Goal: Task Accomplishment & Management: Use online tool/utility

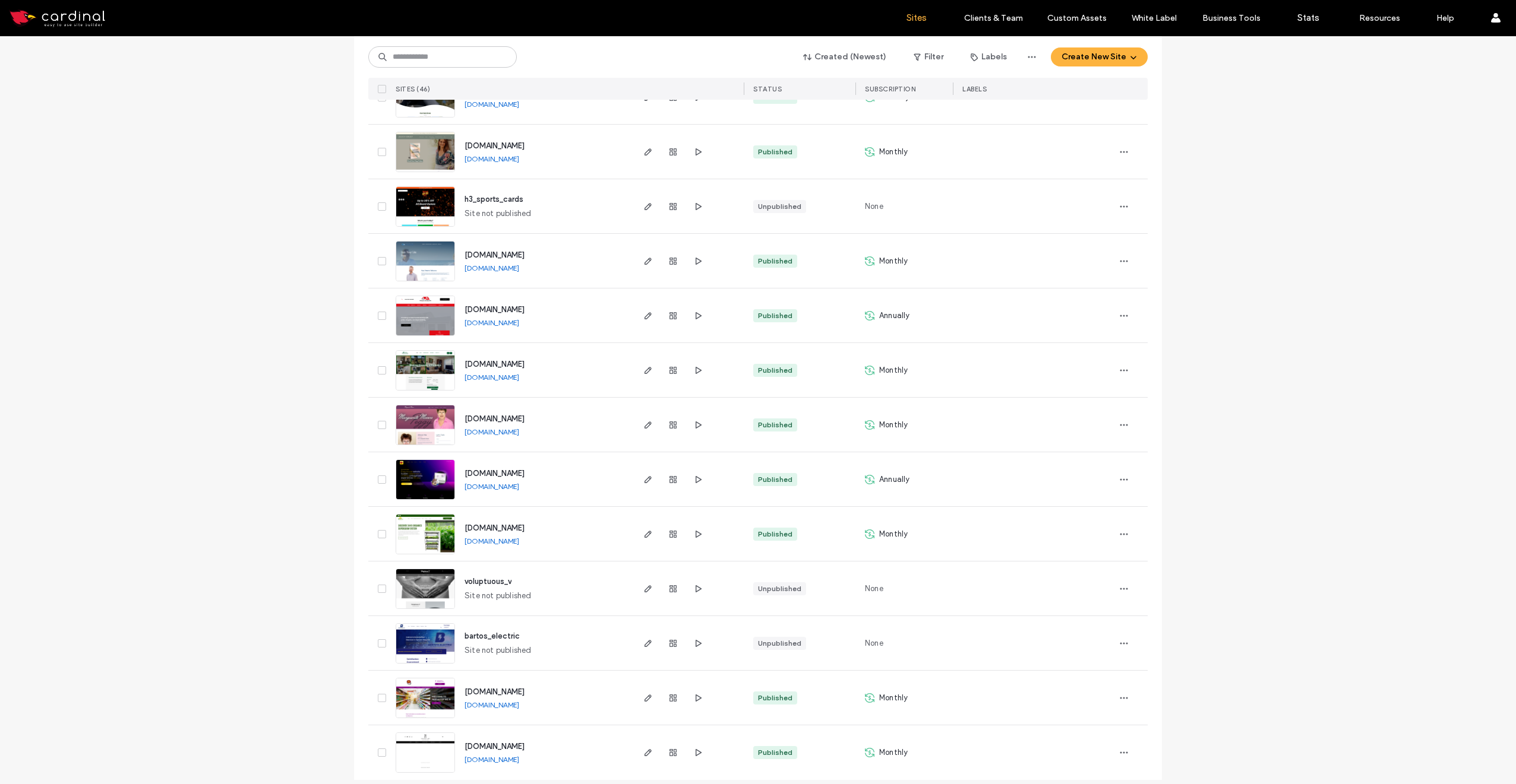
scroll to position [2006, 0]
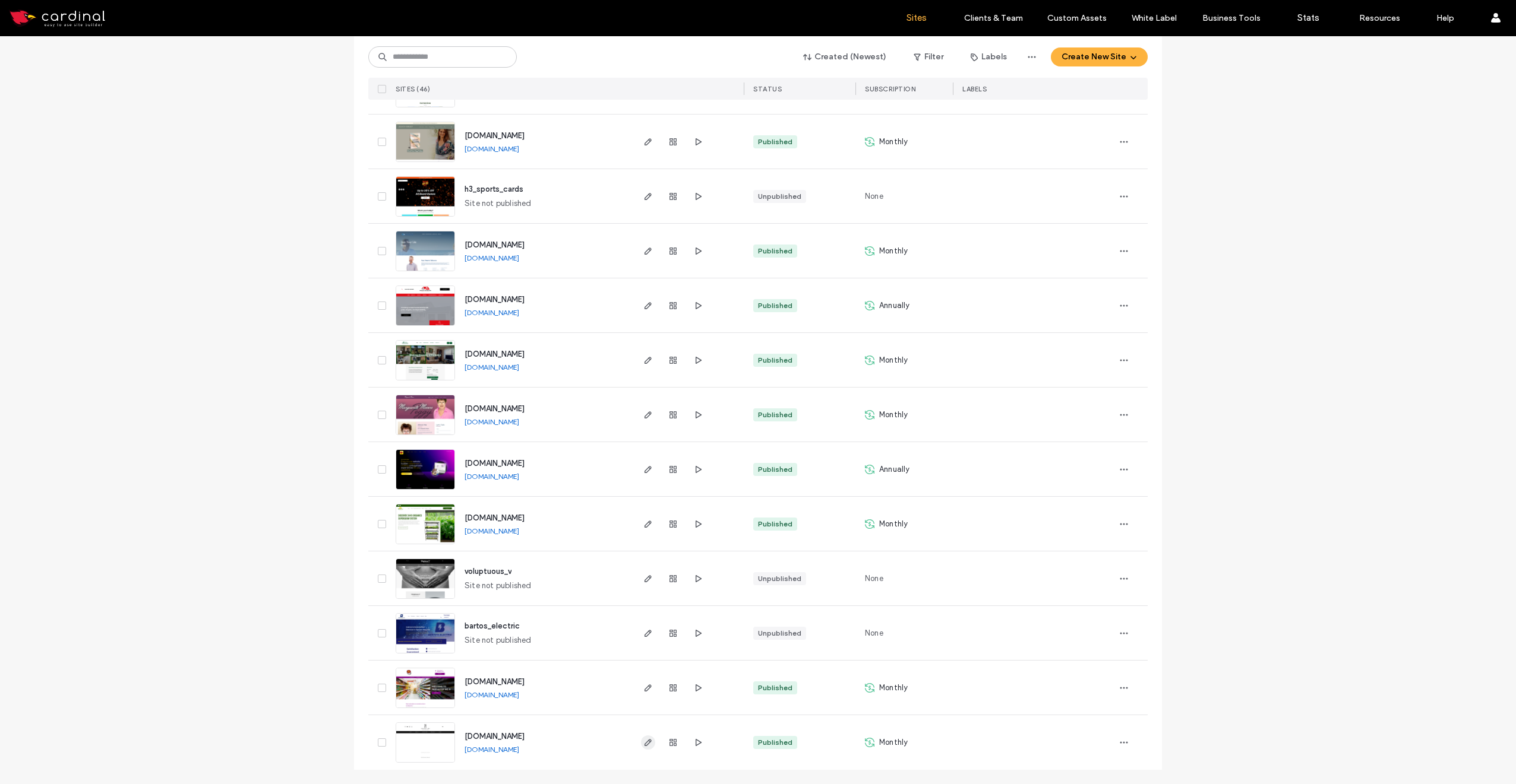
click at [645, 747] on span "button" at bounding box center [648, 743] width 15 height 15
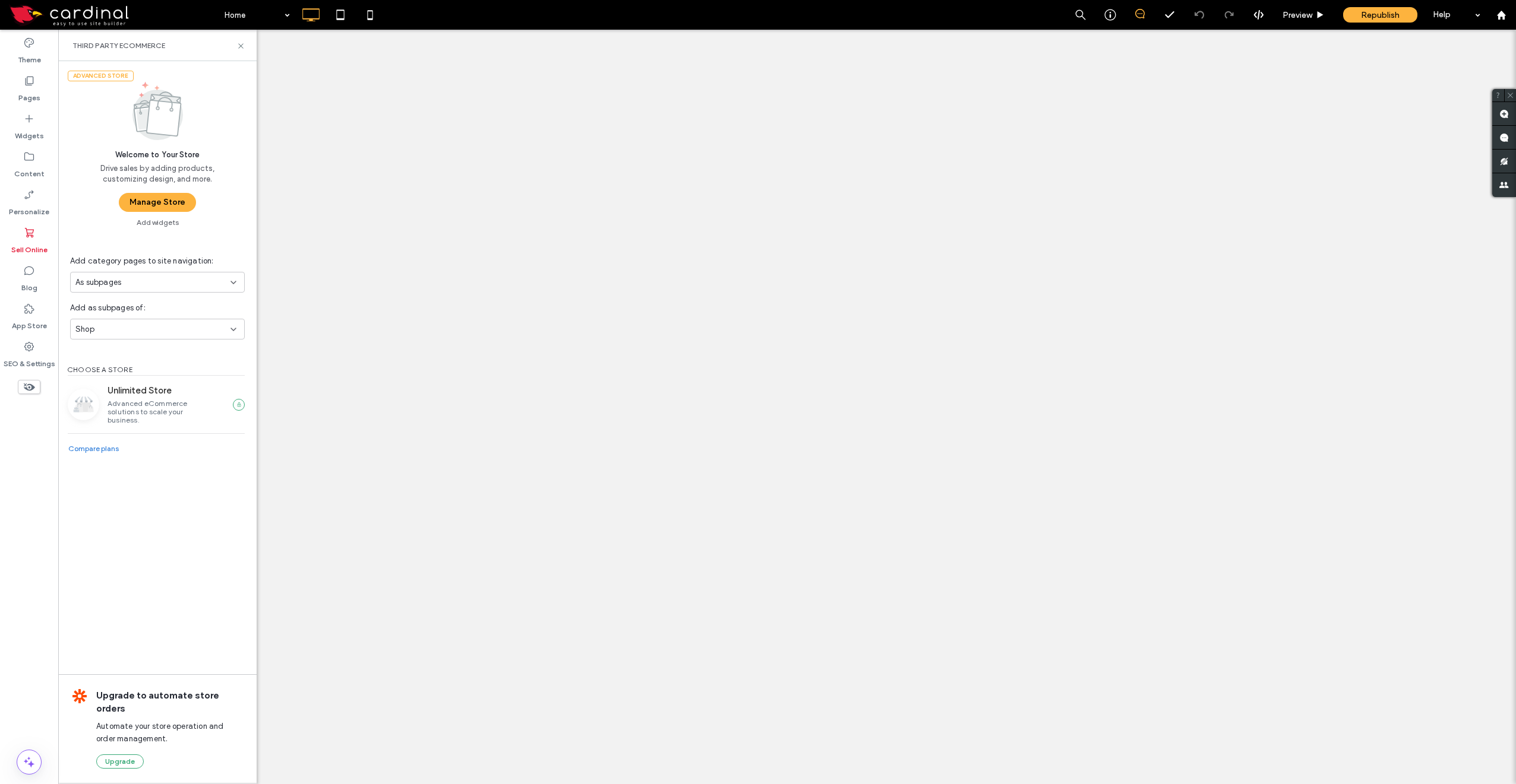
click at [156, 210] on button "Manage Store" at bounding box center [158, 203] width 77 height 19
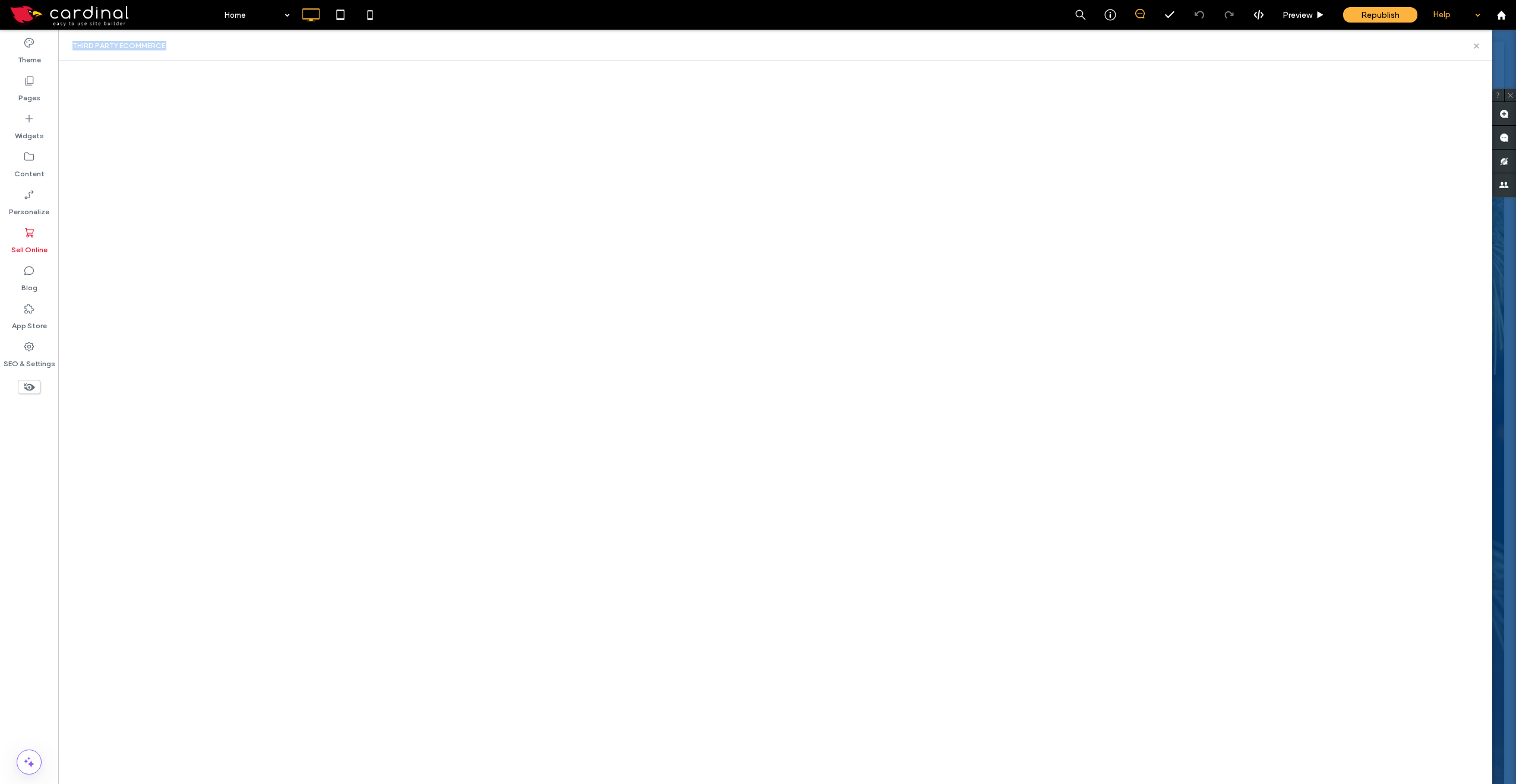
drag, startPoint x: 1478, startPoint y: 47, endPoint x: 1459, endPoint y: 27, distance: 27.6
click at [1477, 47] on use at bounding box center [1476, 46] width 5 height 5
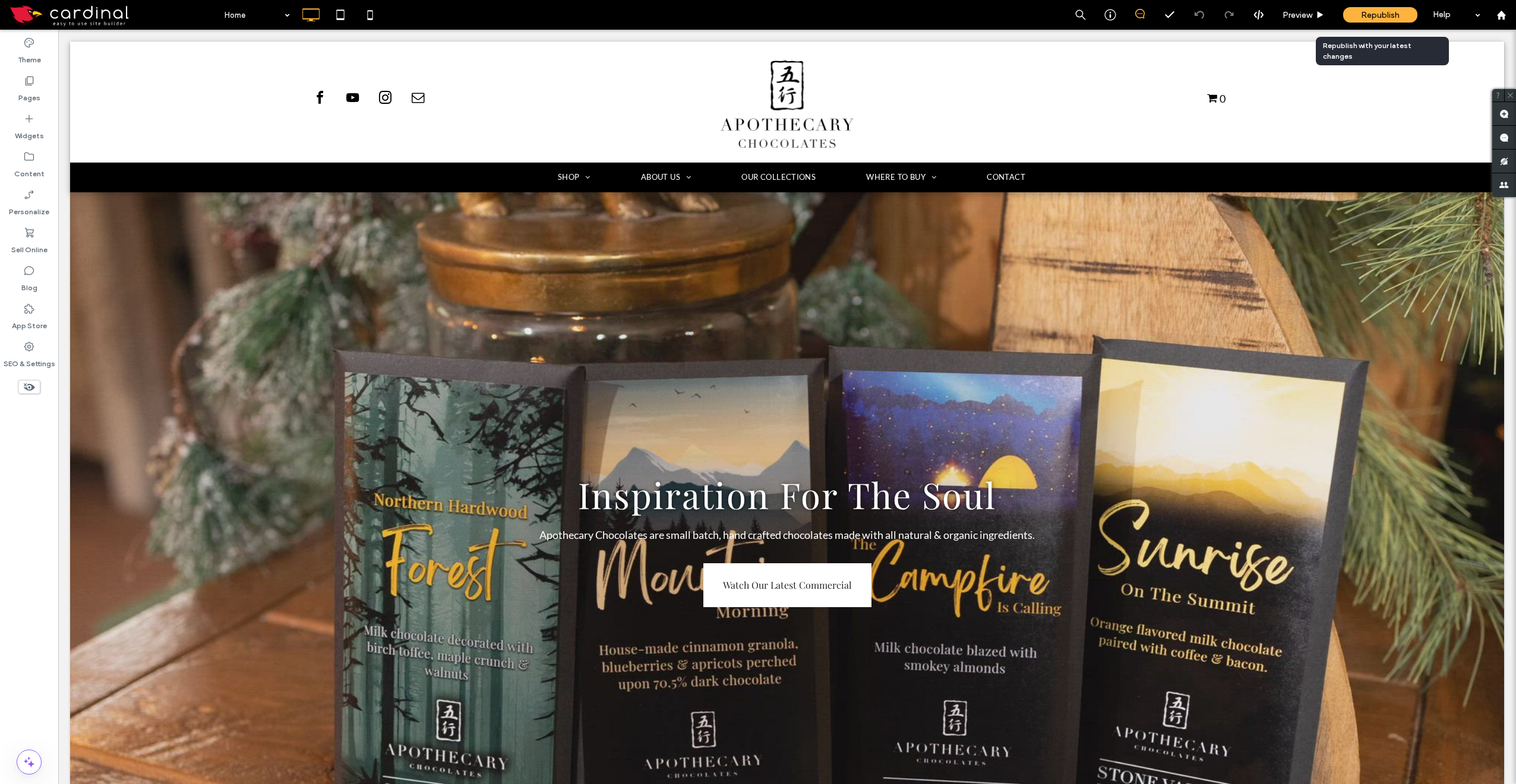
click at [1383, 15] on span "Republish" at bounding box center [1380, 15] width 39 height 10
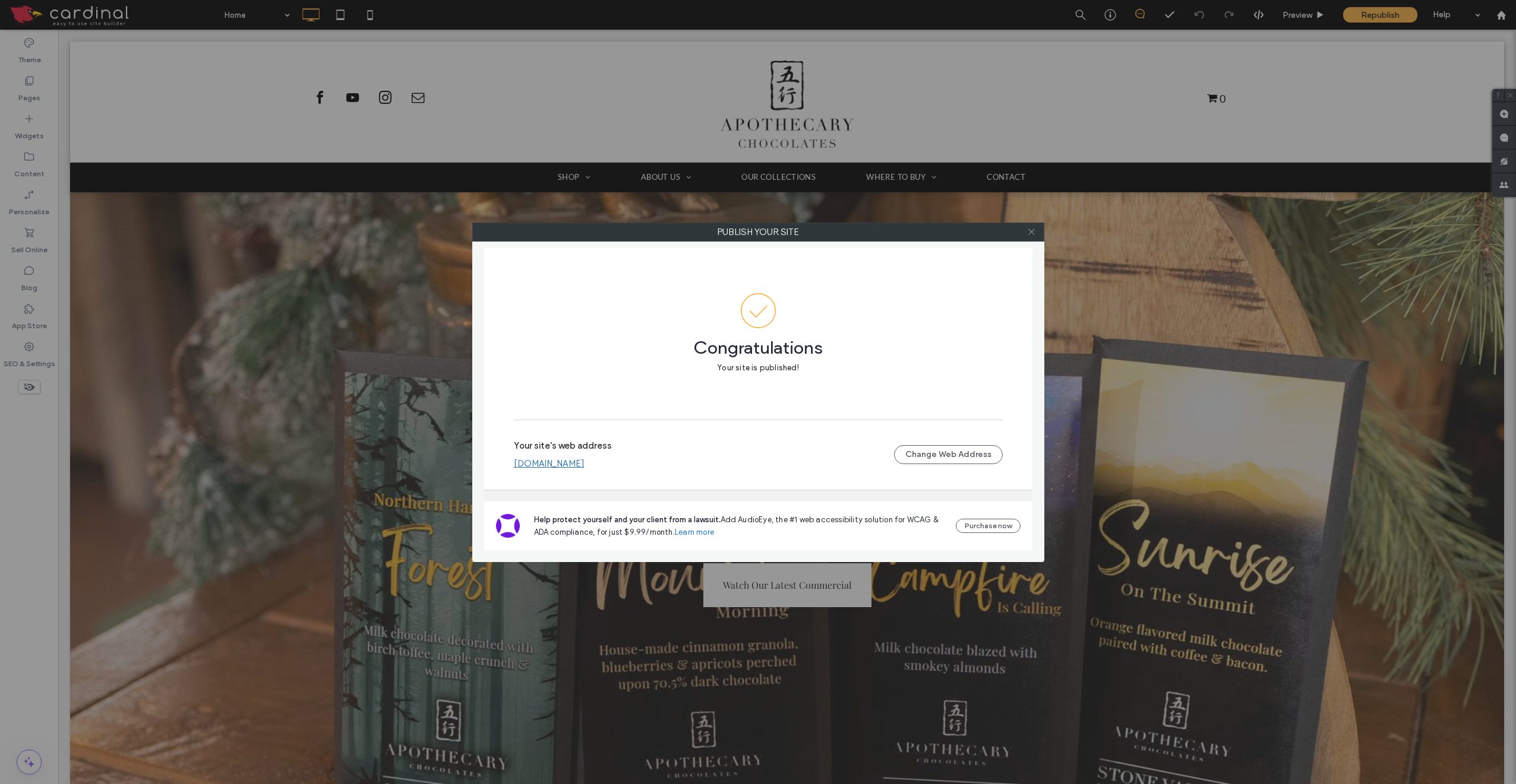
click at [1032, 235] on icon at bounding box center [1031, 232] width 9 height 9
